Goal: Transaction & Acquisition: Purchase product/service

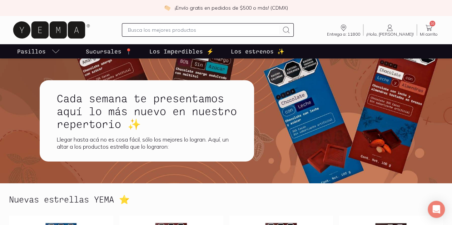
click at [426, 30] on icon at bounding box center [428, 28] width 9 height 9
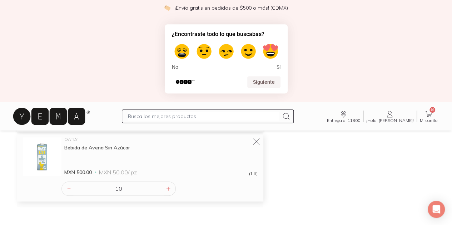
scroll to position [130, 0]
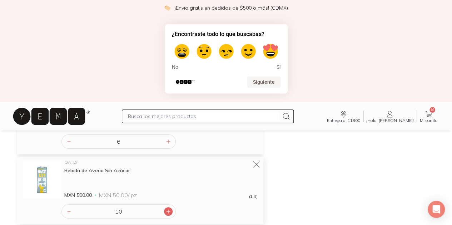
click at [166, 209] on icon at bounding box center [168, 212] width 6 height 6
type input "12"
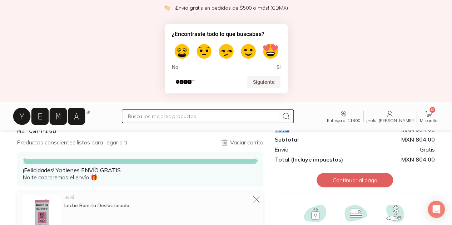
scroll to position [0, 0]
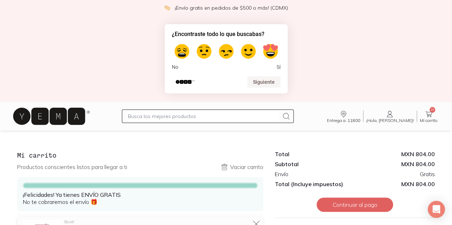
click at [179, 52] on label at bounding box center [182, 51] width 20 height 20
click at [181, 42] on input "1" at bounding box center [181, 41] width 1 height 1
radio input "true"
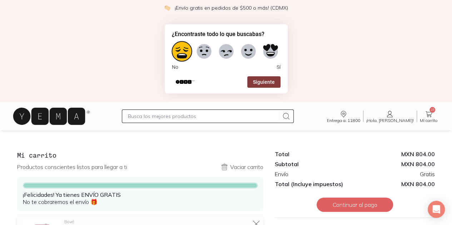
click at [263, 80] on button "Siguiente" at bounding box center [263, 81] width 33 height 11
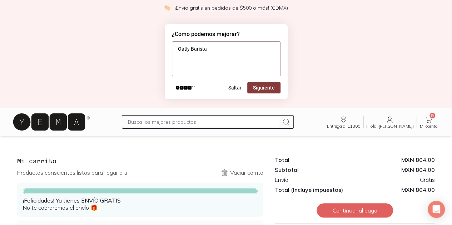
type textarea "Oatly Barista"
click at [264, 92] on button "Siguiente" at bounding box center [263, 87] width 33 height 11
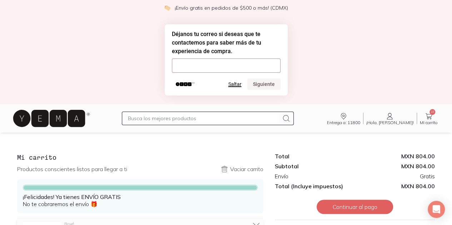
click at [240, 87] on button "Saltar" at bounding box center [234, 84] width 13 height 6
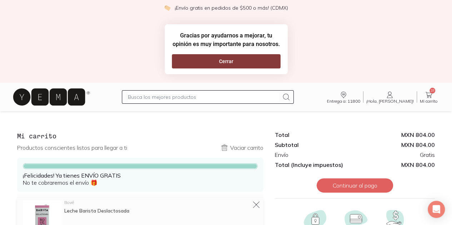
click at [232, 61] on button "Cerrar" at bounding box center [226, 61] width 109 height 14
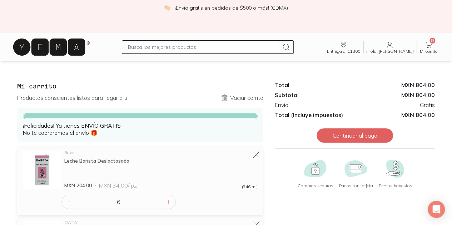
click at [80, 48] on icon at bounding box center [49, 47] width 72 height 17
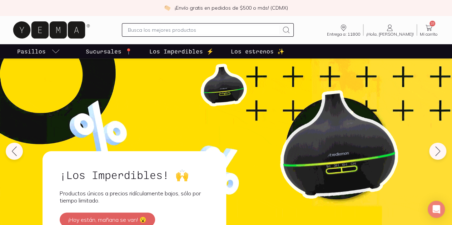
click at [152, 30] on input "text" at bounding box center [203, 30] width 151 height 9
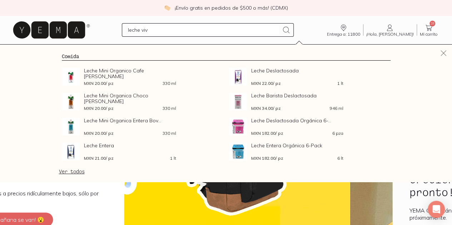
type input "leche vive"
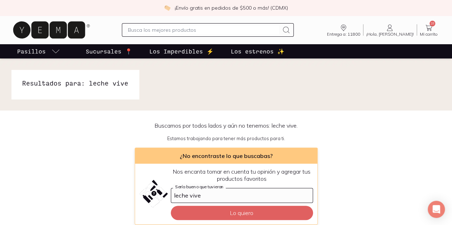
scroll to position [6, 0]
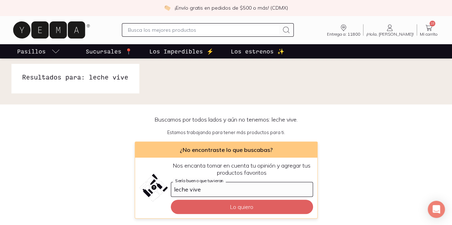
click at [154, 30] on input "text" at bounding box center [203, 30] width 151 height 9
type input "vive"
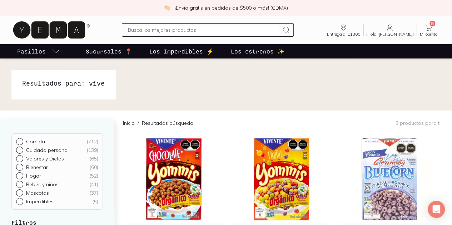
click at [139, 29] on input "text" at bounding box center [203, 30] width 151 height 9
type input "leche"
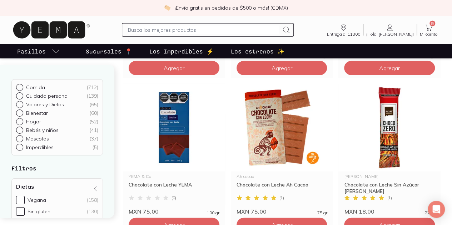
scroll to position [835, 0]
